Goal: Check status

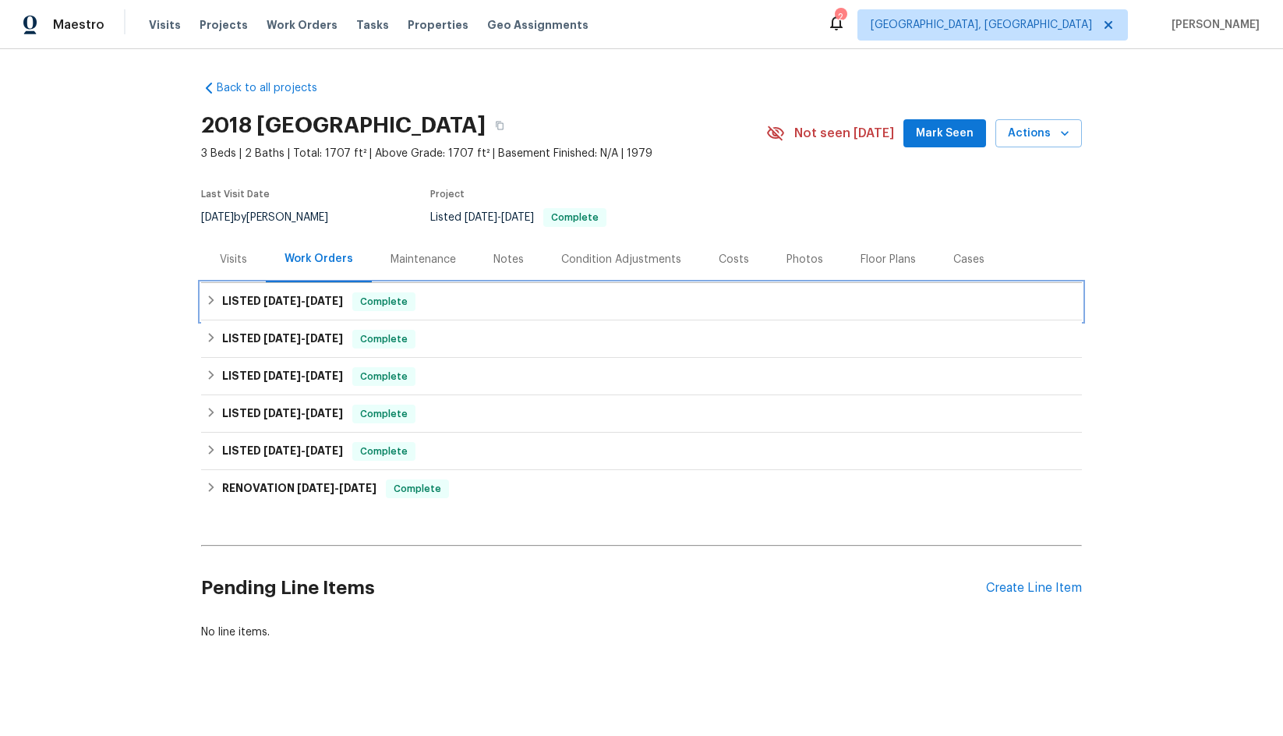
click at [303, 298] on span "[DATE] - [DATE]" at bounding box center [304, 301] width 80 height 11
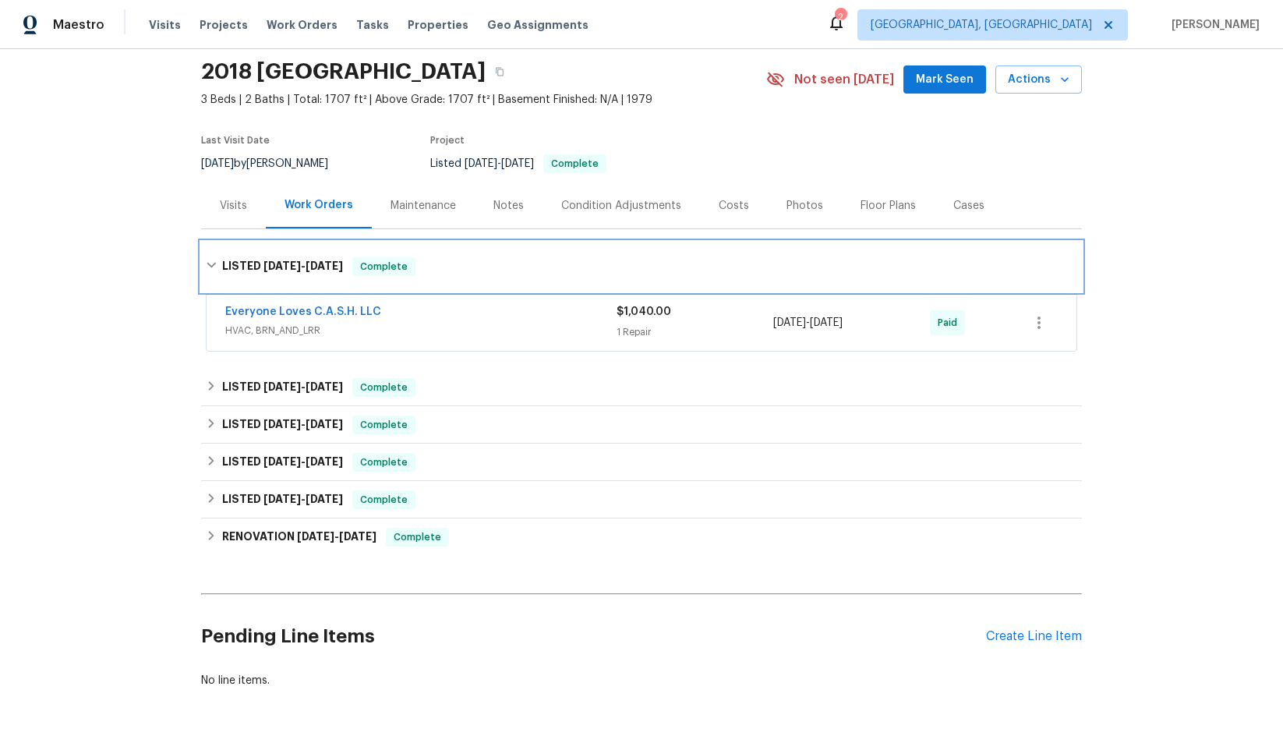
scroll to position [78, 0]
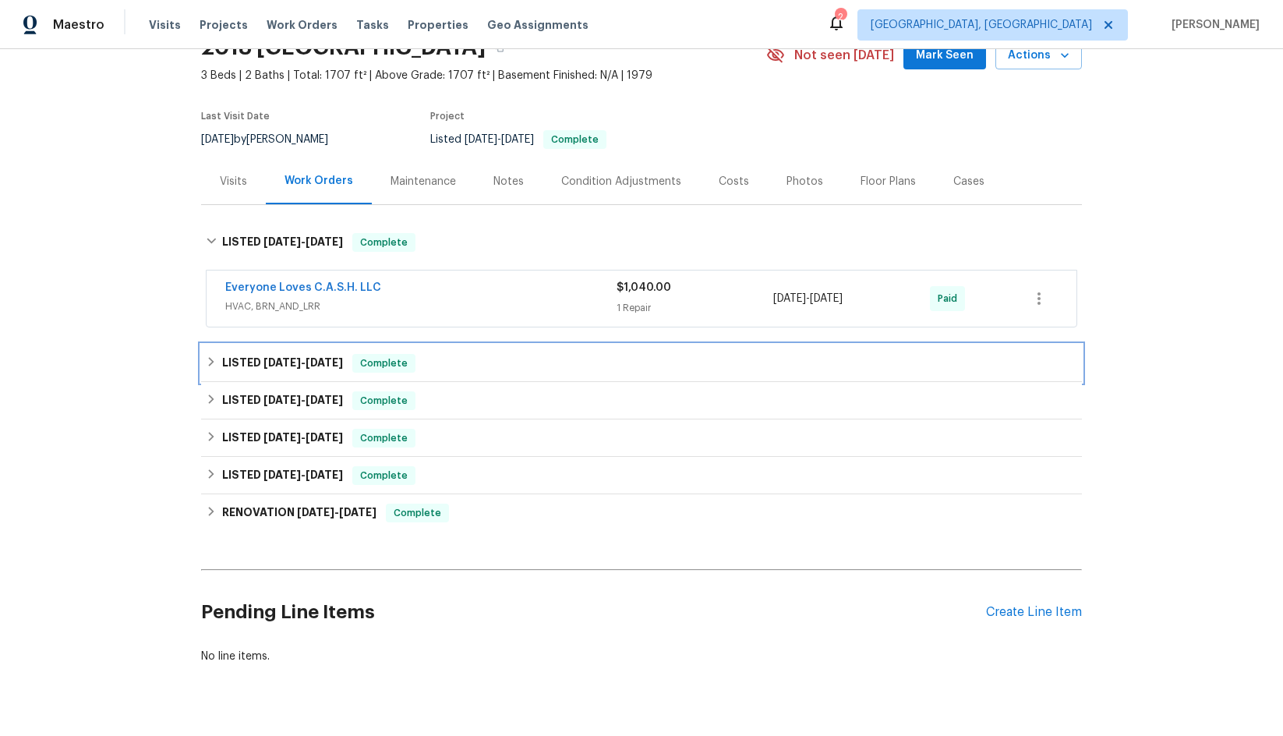
click at [320, 358] on span "[DATE]" at bounding box center [324, 362] width 37 height 11
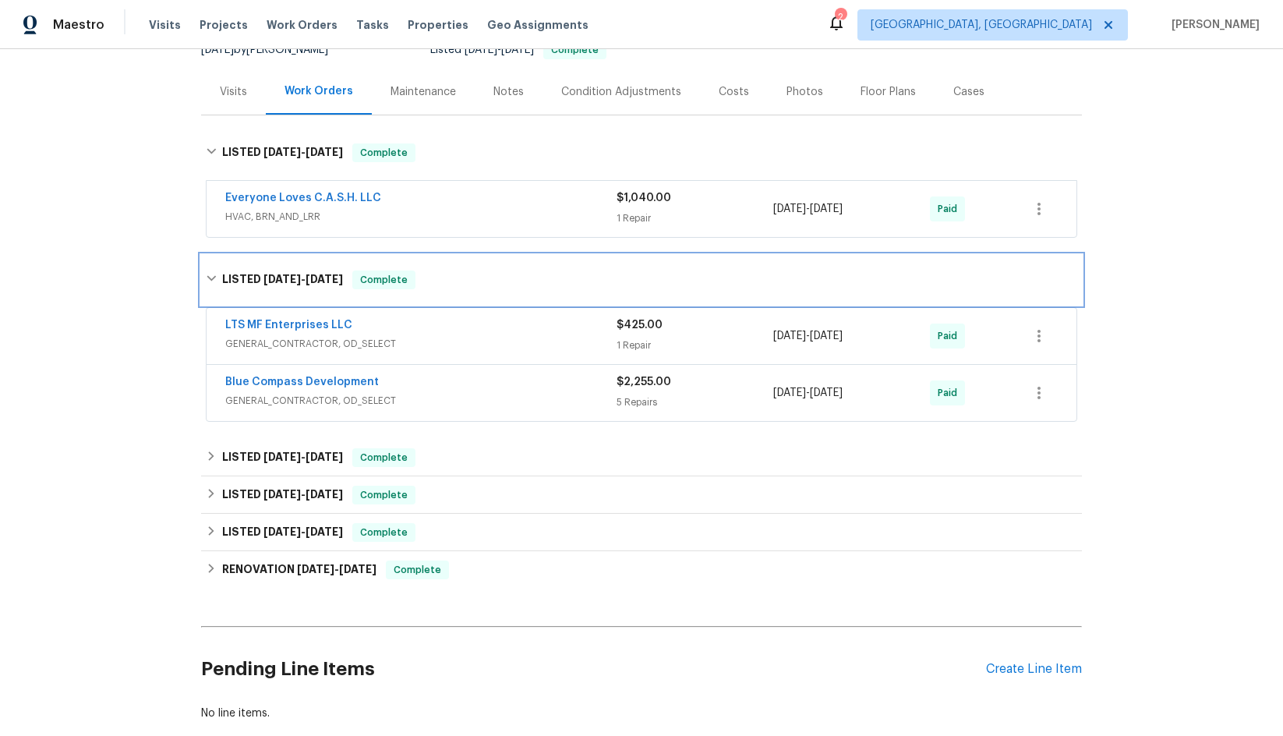
scroll to position [234, 0]
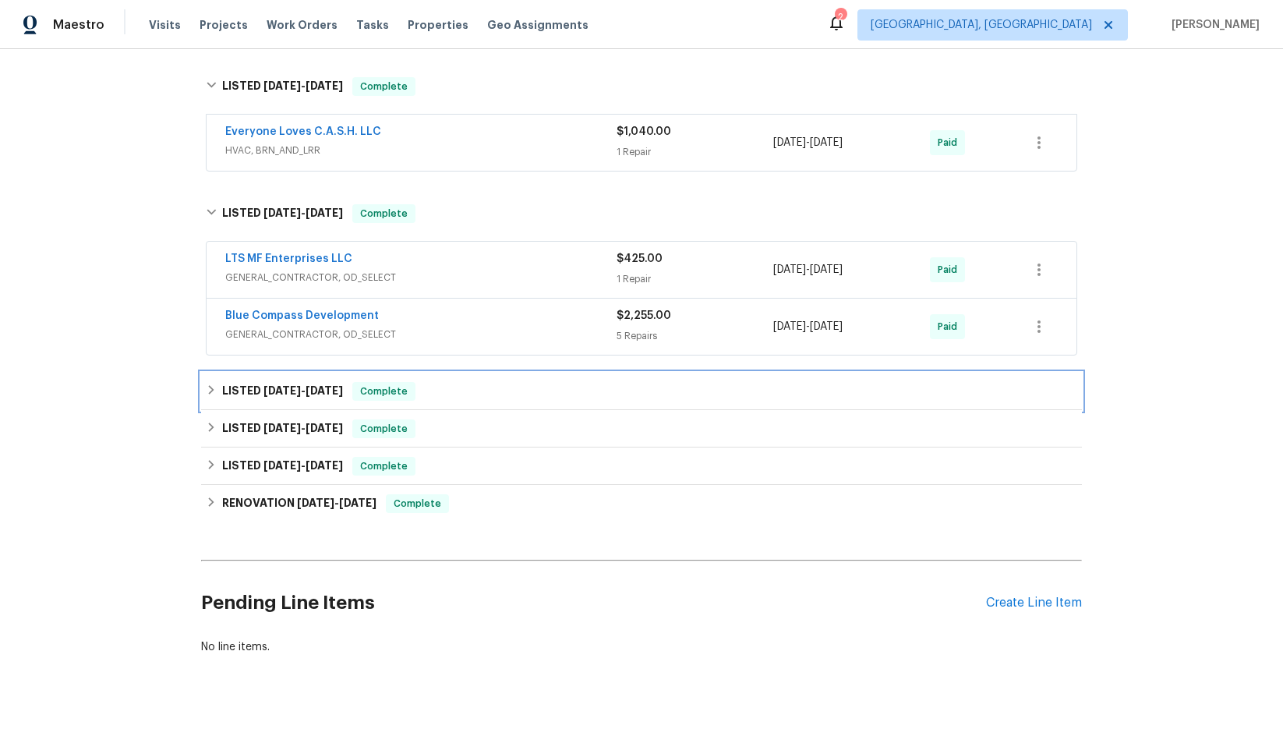
click at [308, 388] on span "[DATE]" at bounding box center [324, 390] width 37 height 11
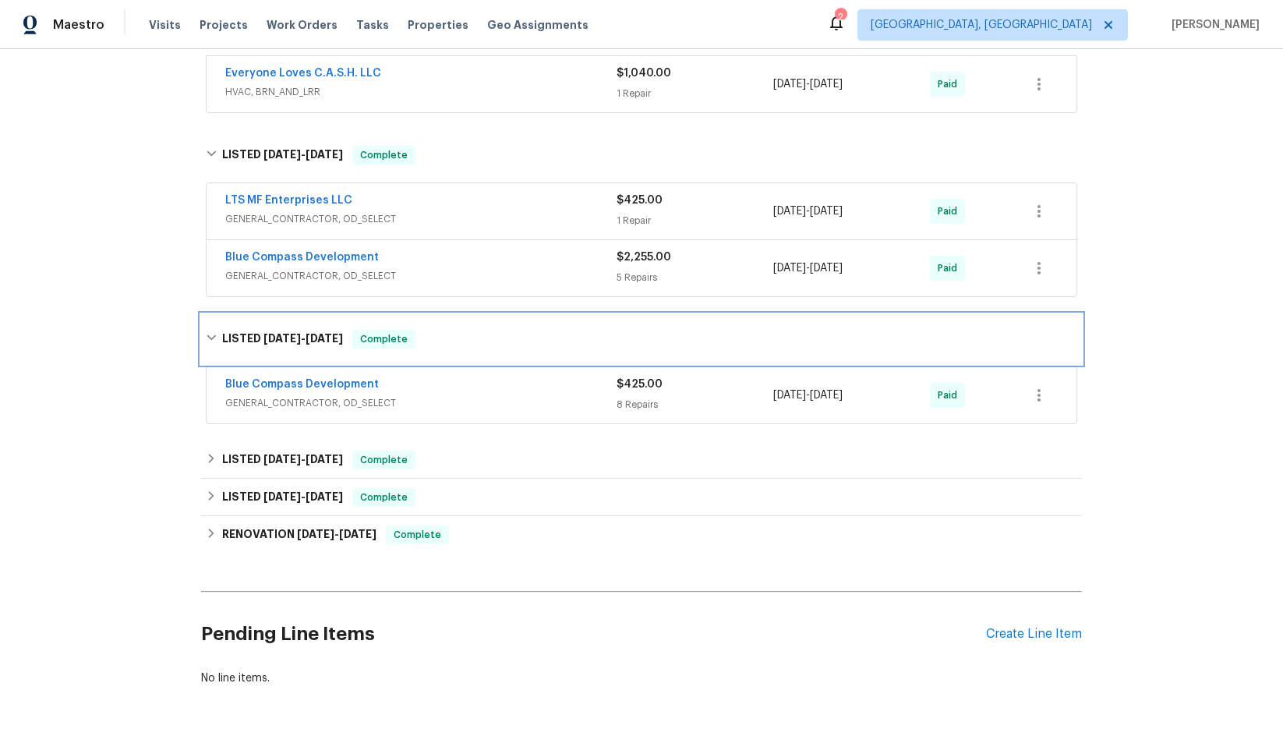
scroll to position [360, 0]
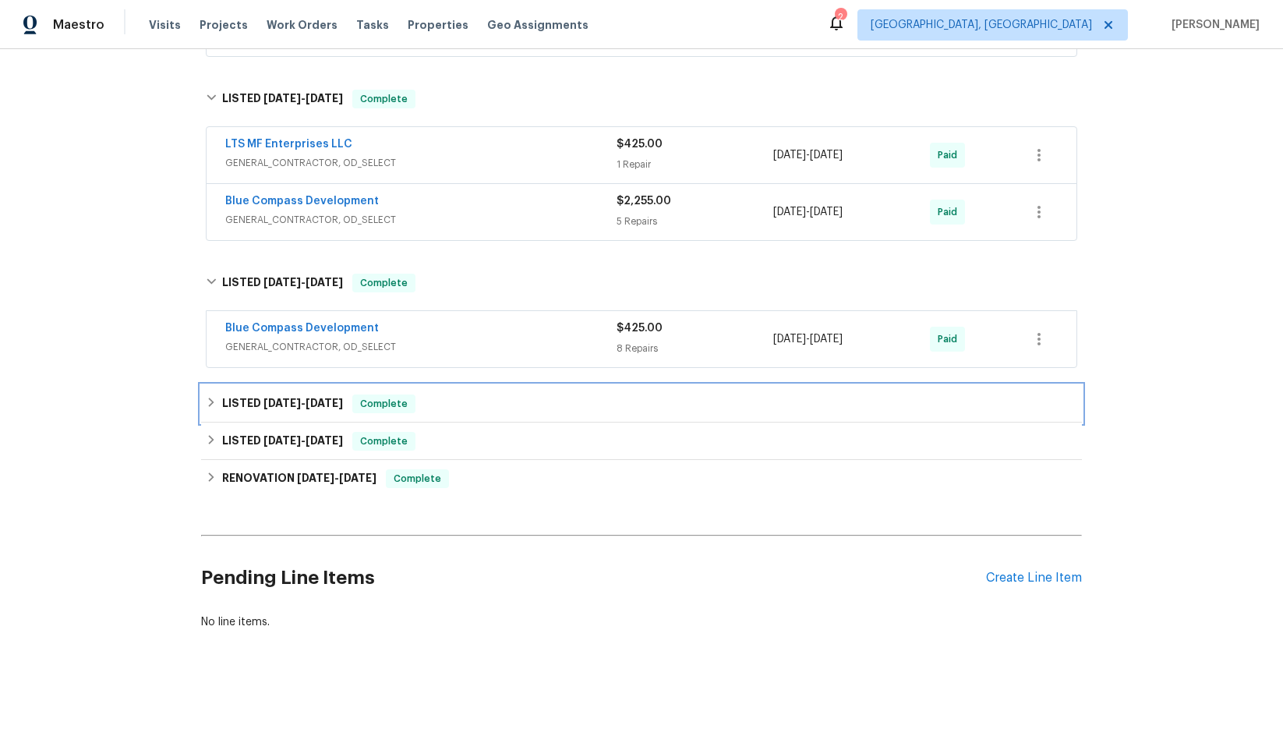
click at [303, 385] on div "LISTED [DATE] - [DATE] Complete" at bounding box center [641, 403] width 881 height 37
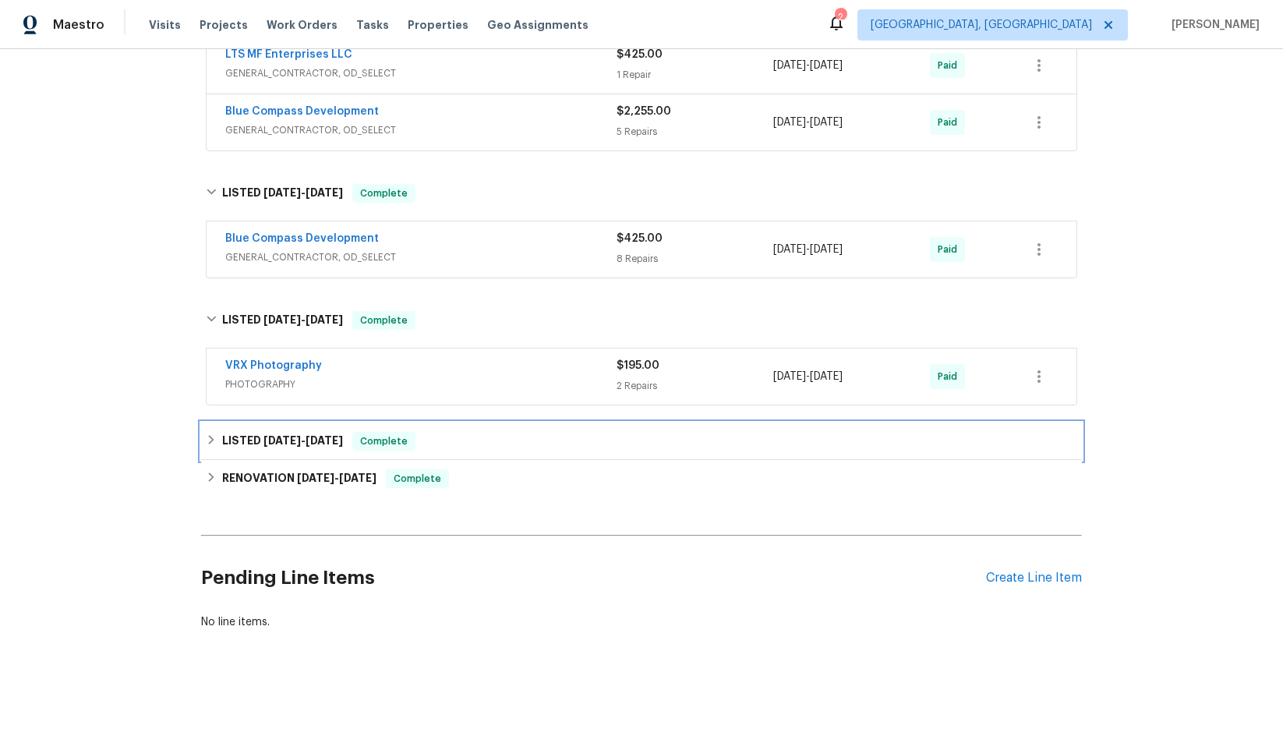
click at [298, 432] on h6 "LISTED [DATE] - [DATE]" at bounding box center [282, 441] width 121 height 19
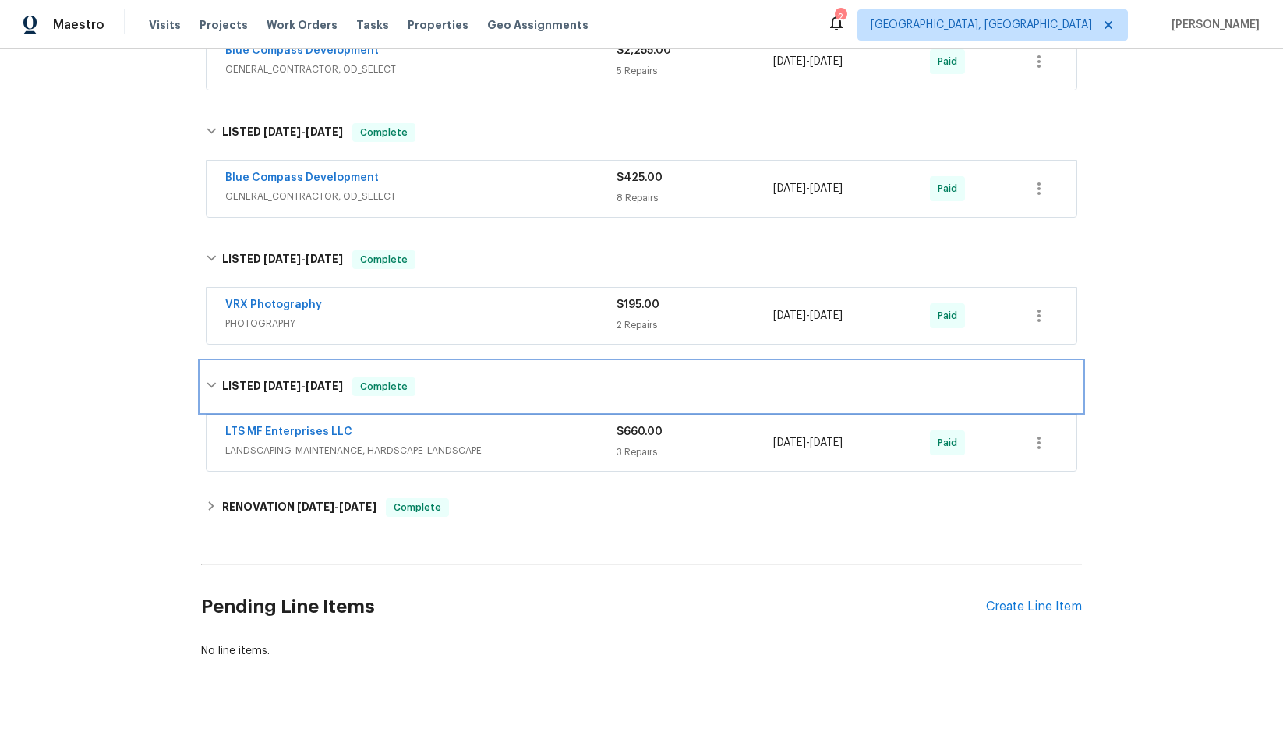
scroll to position [540, 0]
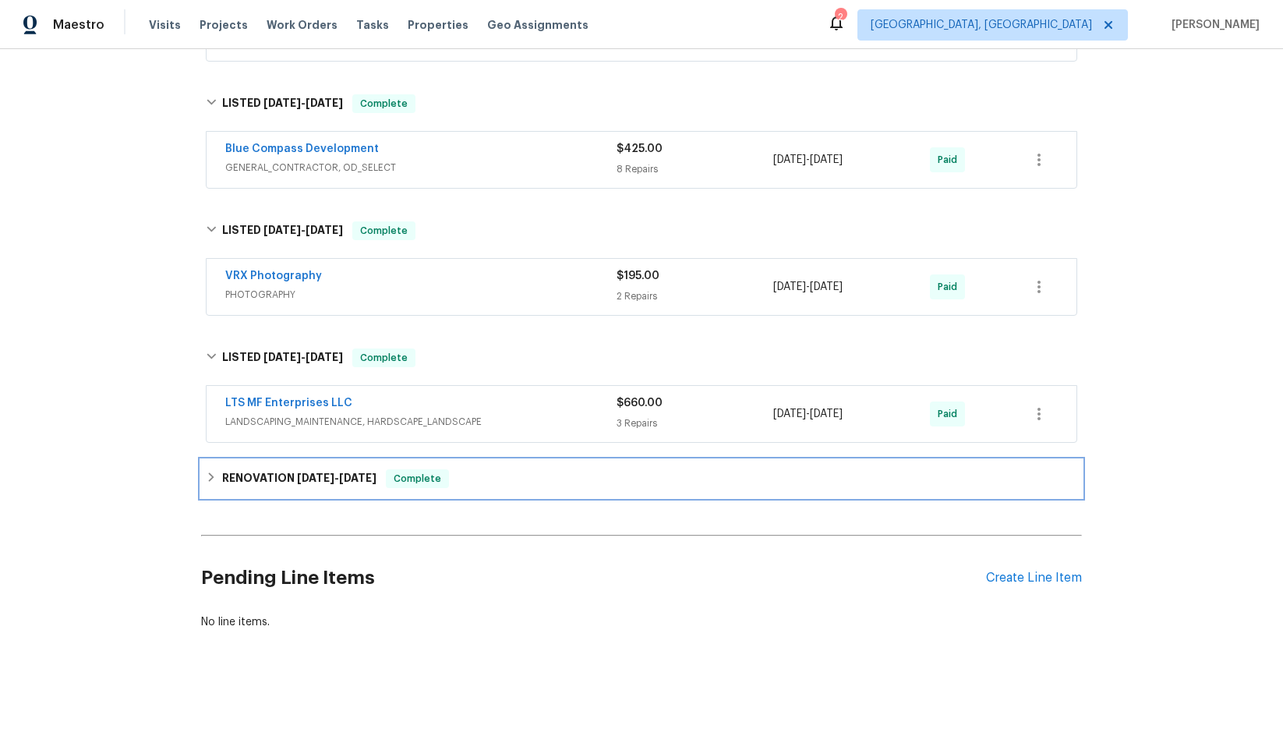
click at [293, 473] on h6 "RENOVATION [DATE] - [DATE]" at bounding box center [299, 478] width 154 height 19
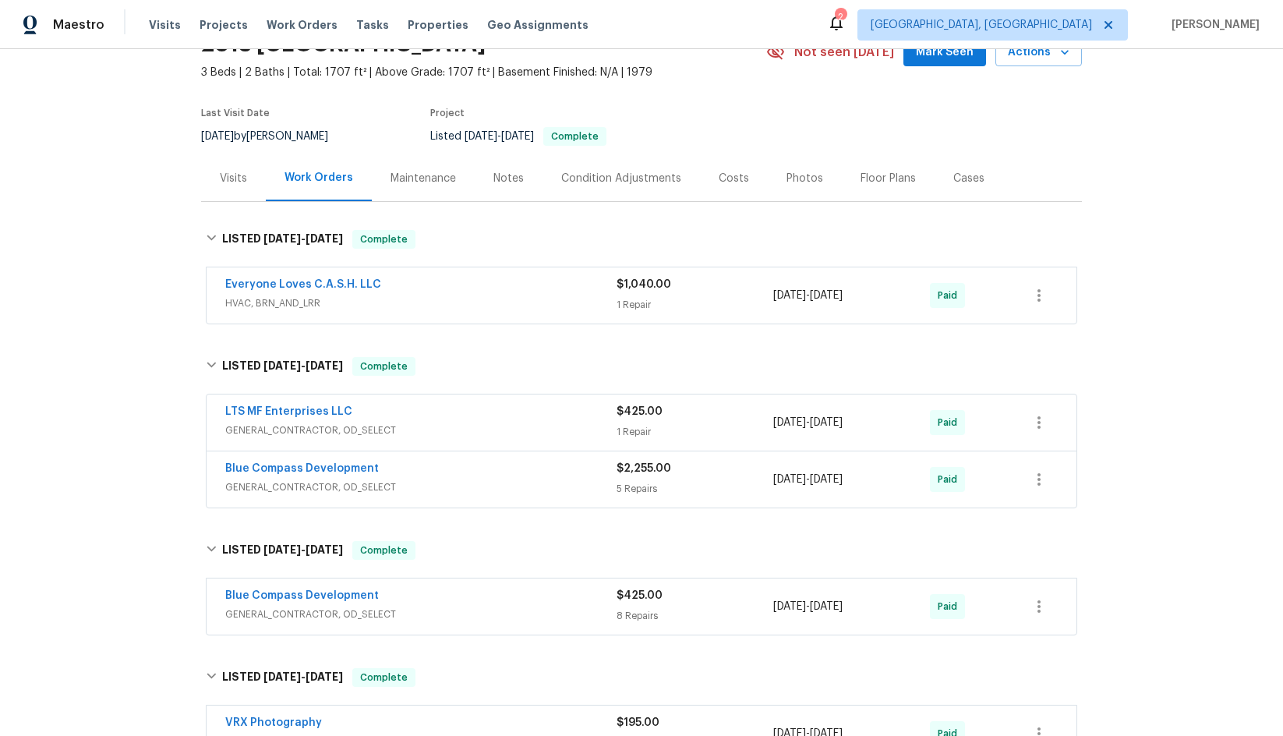
scroll to position [0, 0]
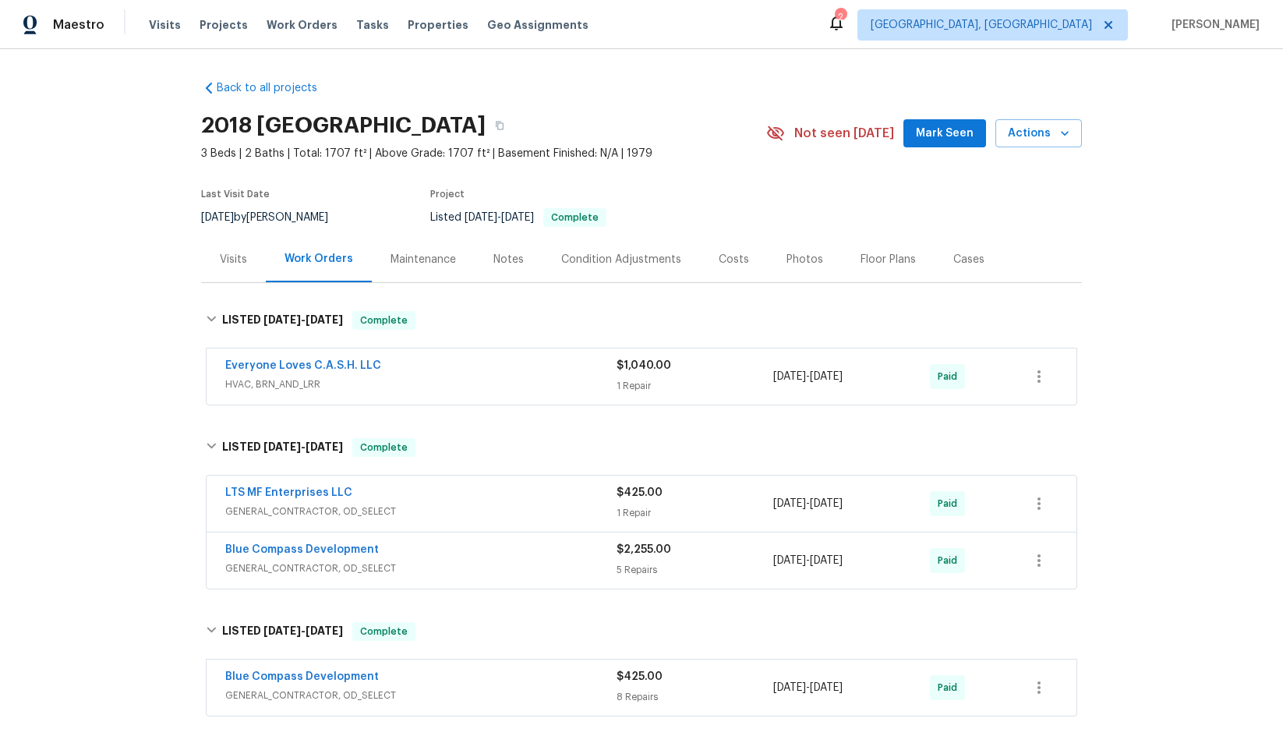
drag, startPoint x: 858, startPoint y: 189, endPoint x: 851, endPoint y: 202, distance: 15.0
click at [857, 190] on section "2018 [GEOGRAPHIC_DATA] 3 Beds | 2 Baths | Total: 1707 ft² | Above Grade: 1707 f…" at bounding box center [641, 170] width 881 height 131
